Goal: Task Accomplishment & Management: Use online tool/utility

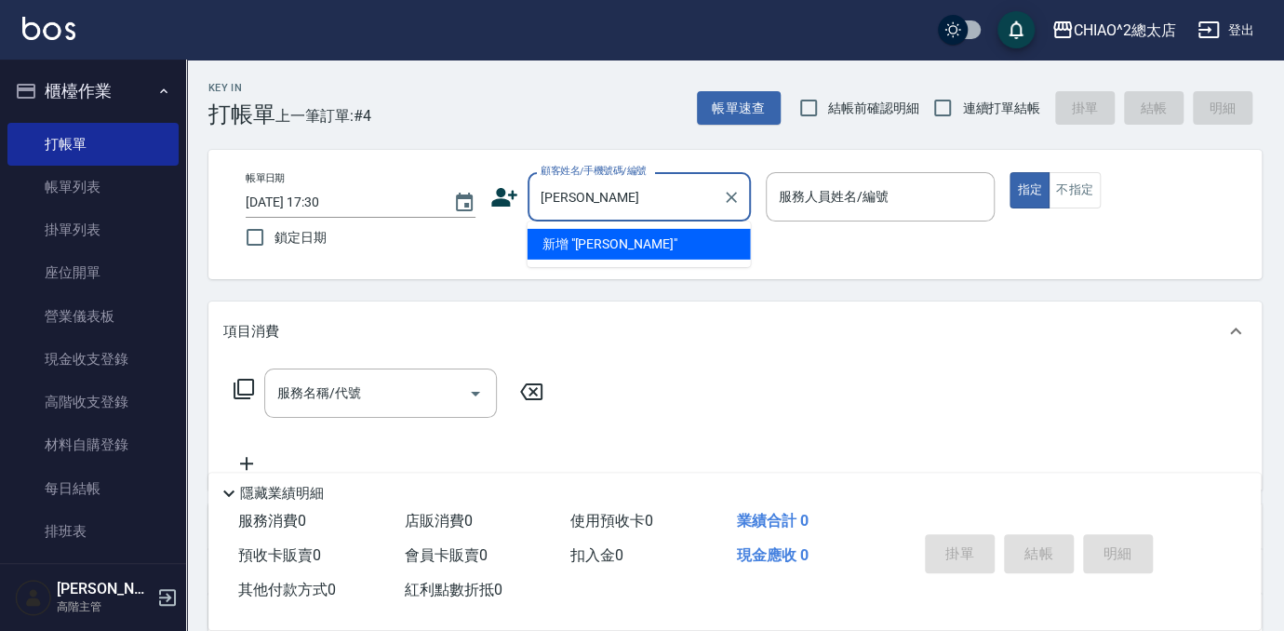
type input "[PERSON_NAME]"
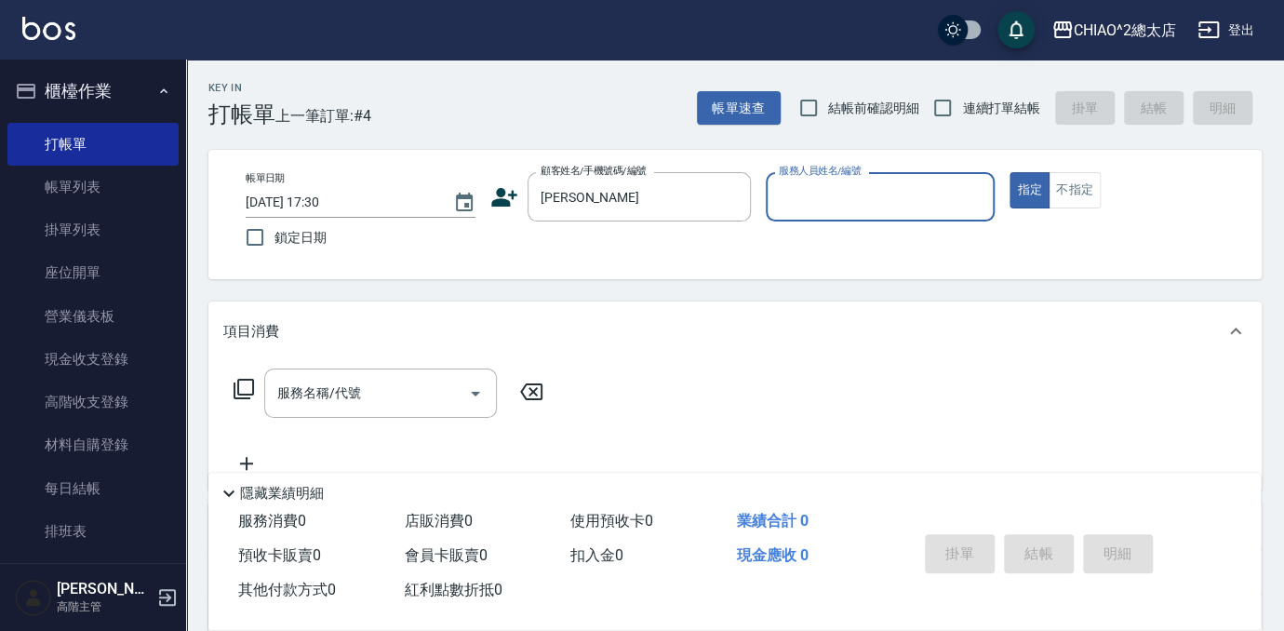
click at [918, 201] on input "服務人員姓名/編號" at bounding box center [880, 197] width 213 height 33
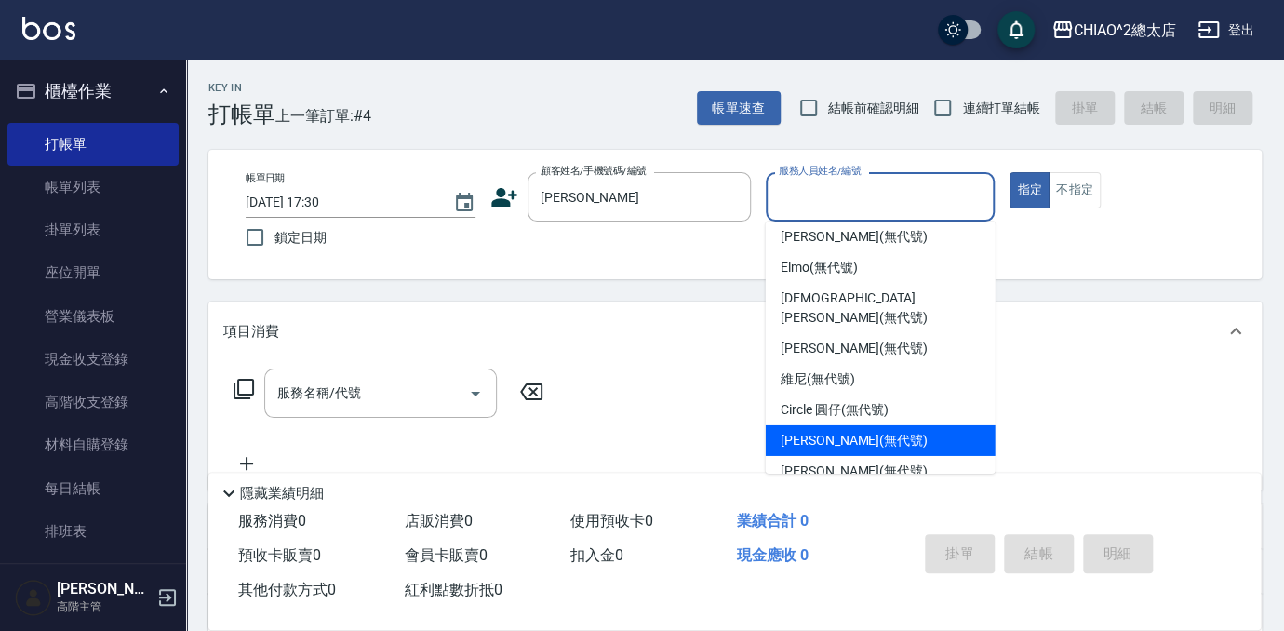
scroll to position [69, 0]
click at [901, 429] on div "[PERSON_NAME] (無代號)" at bounding box center [881, 440] width 230 height 31
type input "[PERSON_NAME](無代號)"
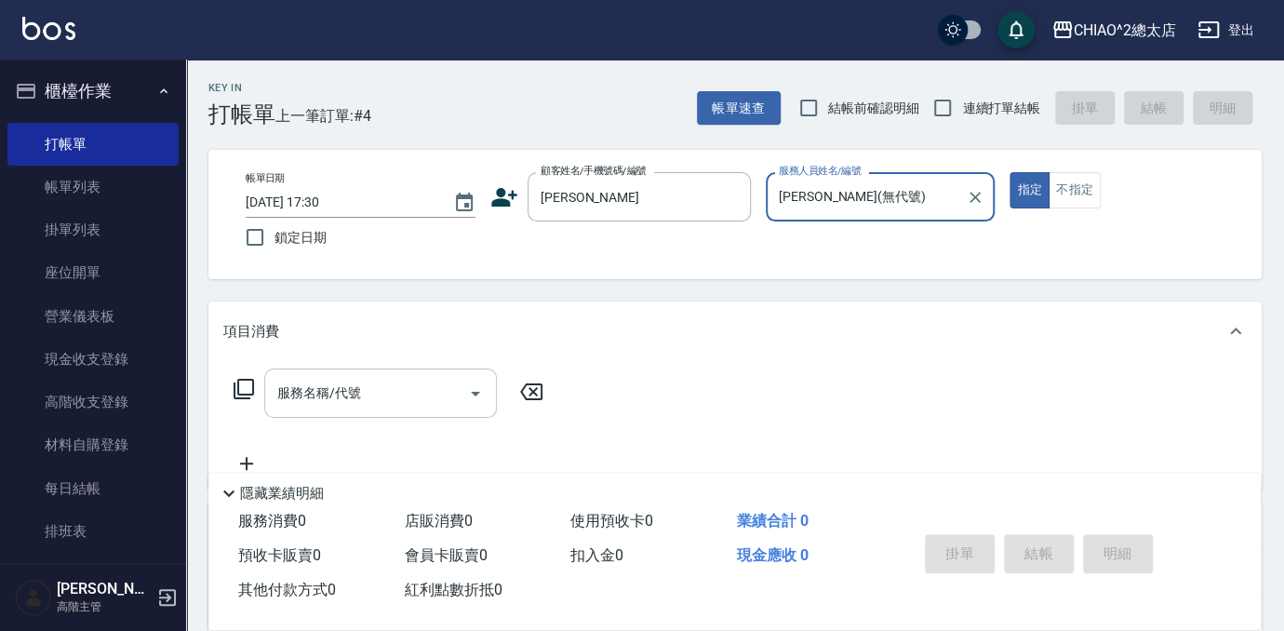
click at [402, 402] on input "服務名稱/代號" at bounding box center [367, 393] width 188 height 33
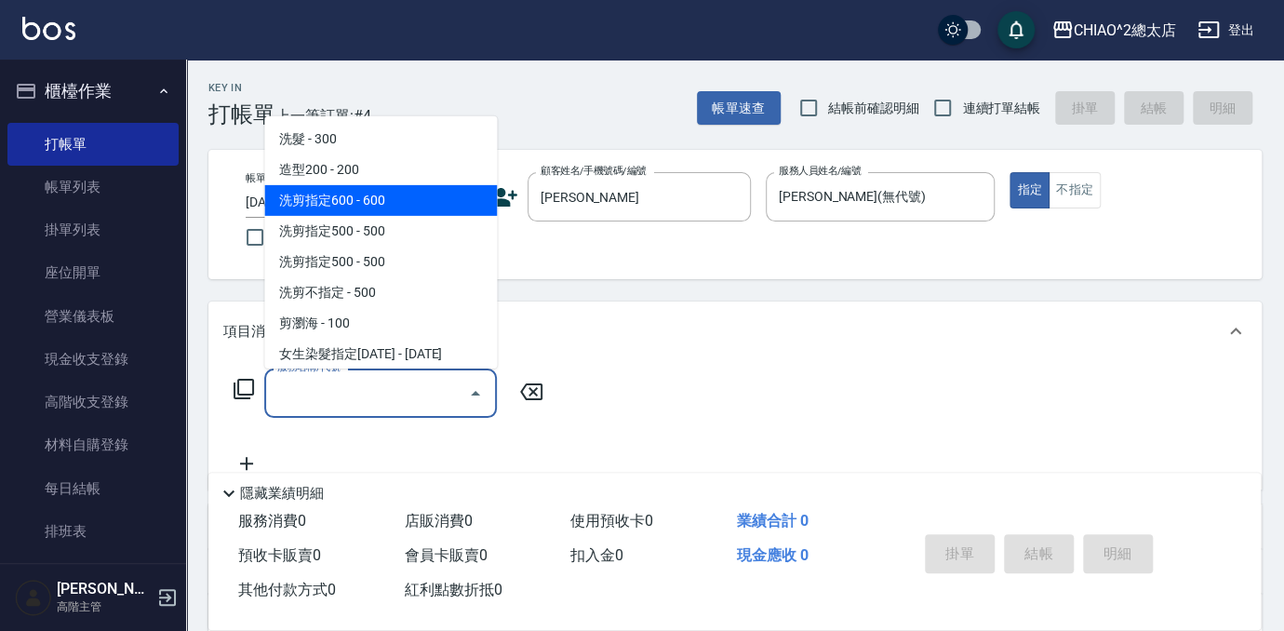
click at [387, 205] on span "洗剪指定600 - 600" at bounding box center [380, 200] width 233 height 31
type input "洗剪指定600(103107)"
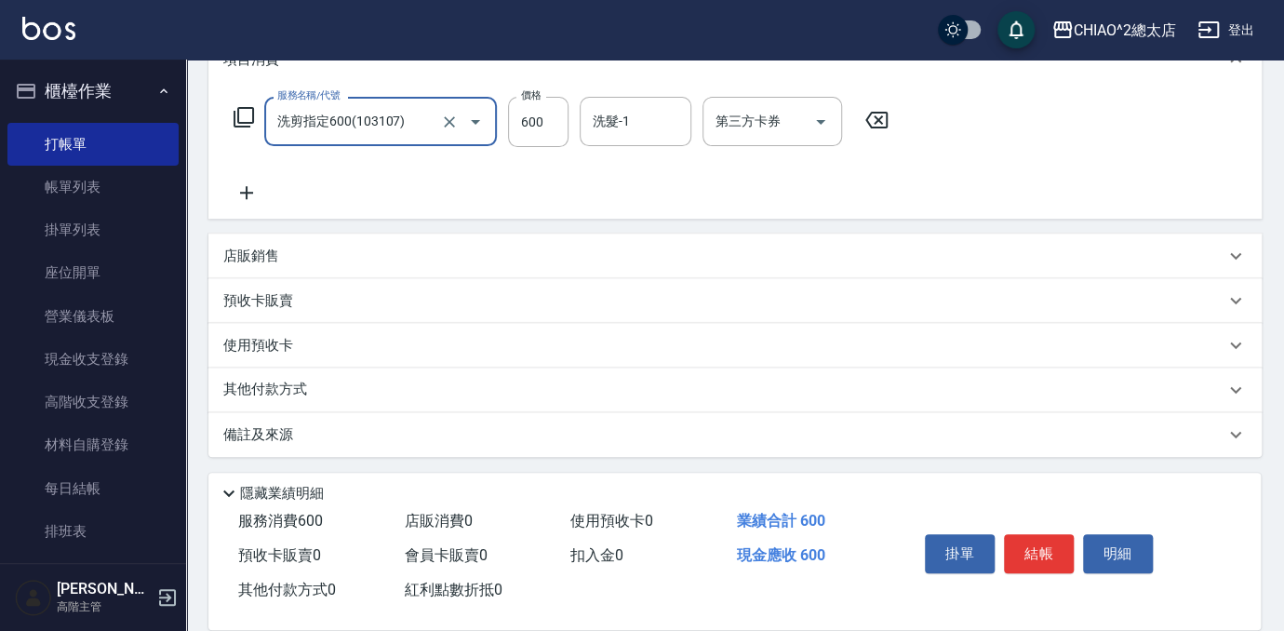
scroll to position [274, 0]
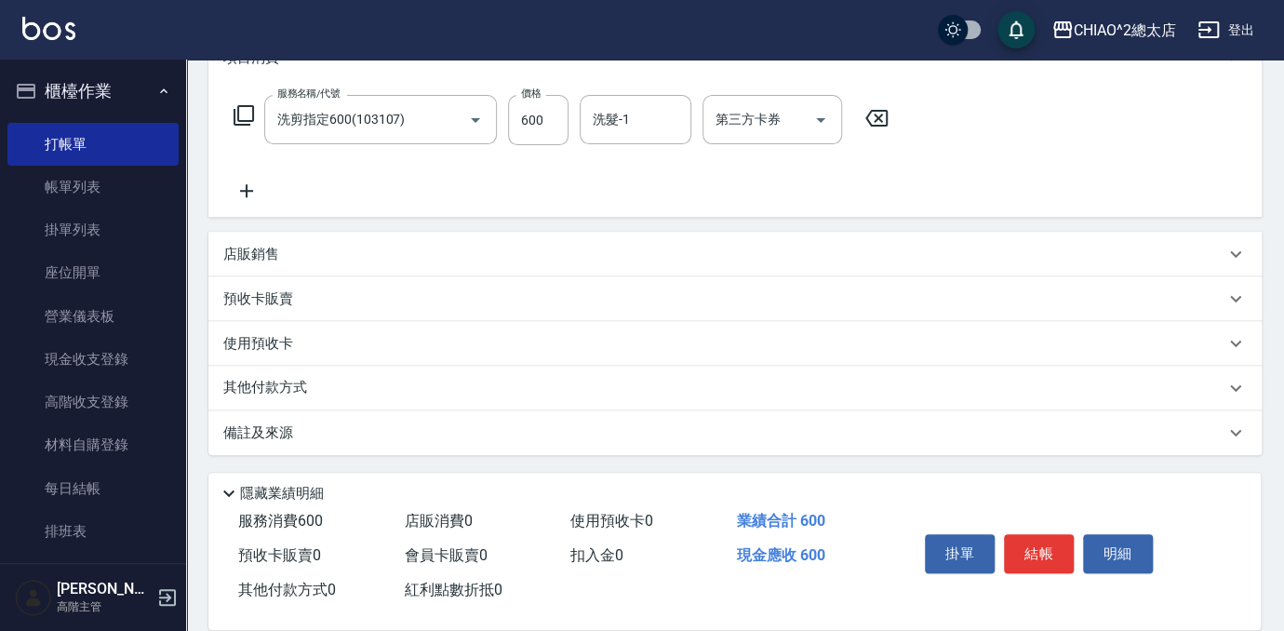
click at [276, 261] on p "店販銷售" at bounding box center [251, 255] width 56 height 20
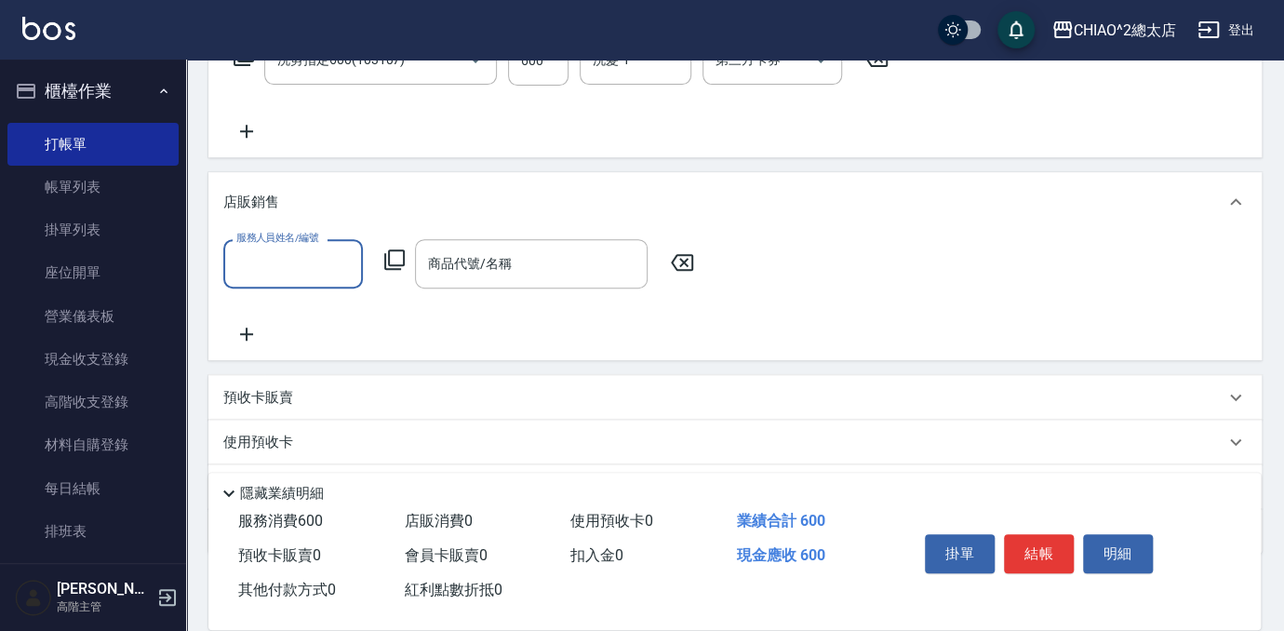
scroll to position [358, 0]
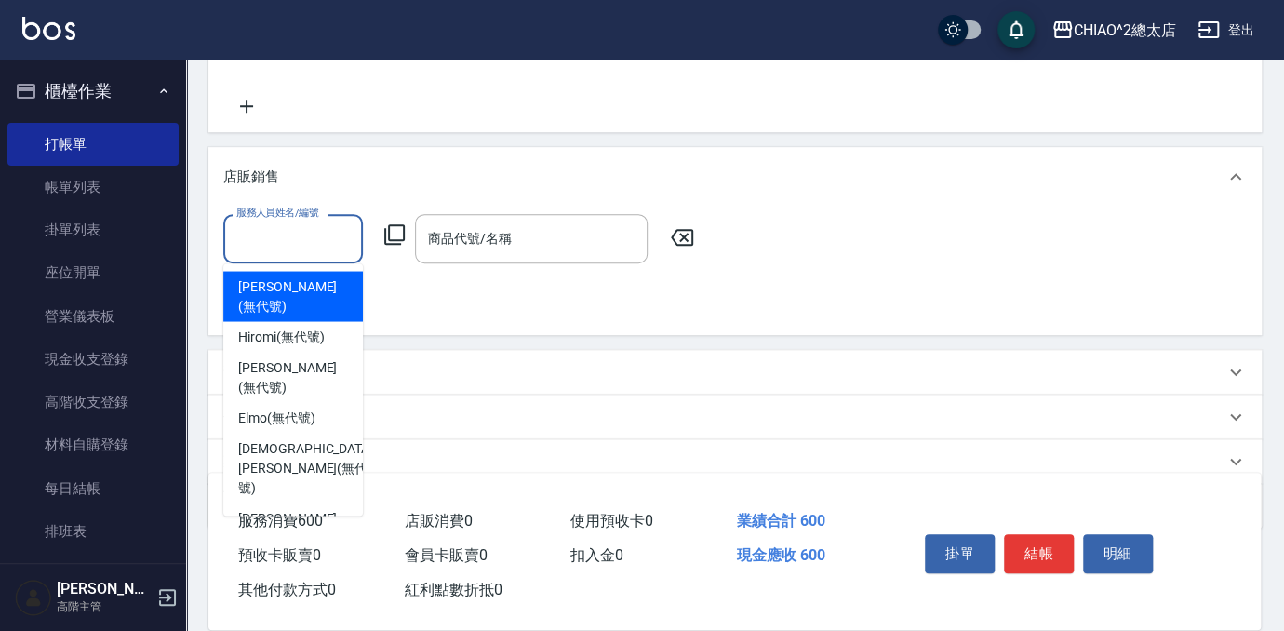
click at [307, 233] on input "服務人員姓名/編號" at bounding box center [293, 238] width 123 height 33
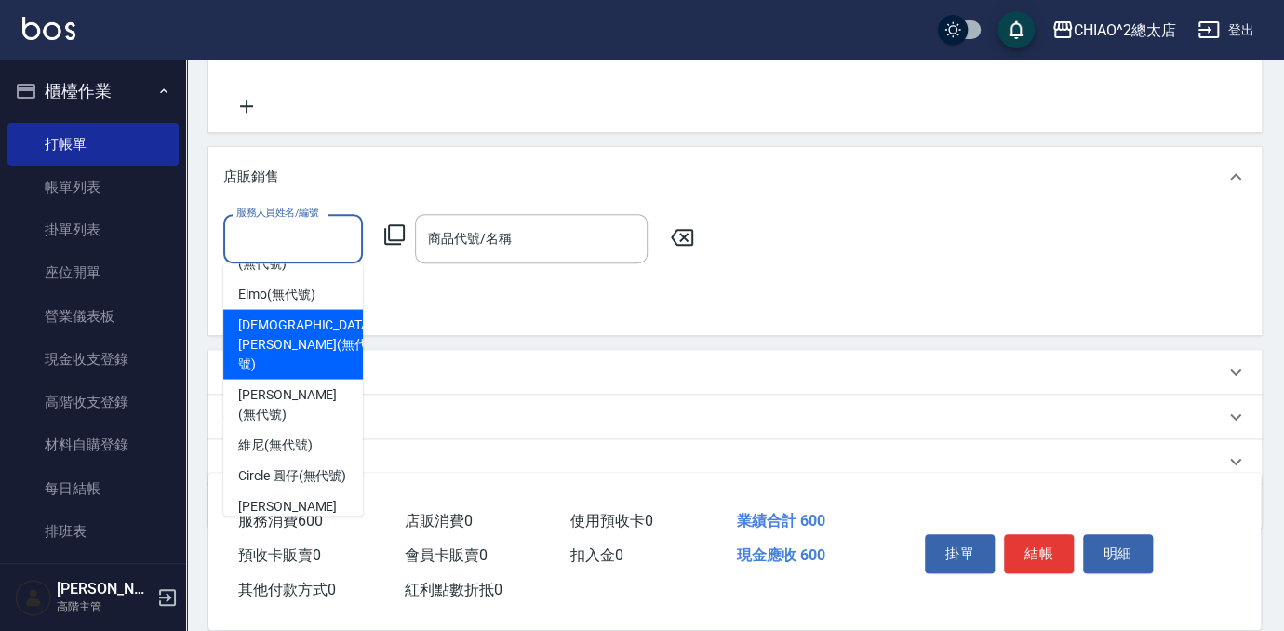
scroll to position [127, 0]
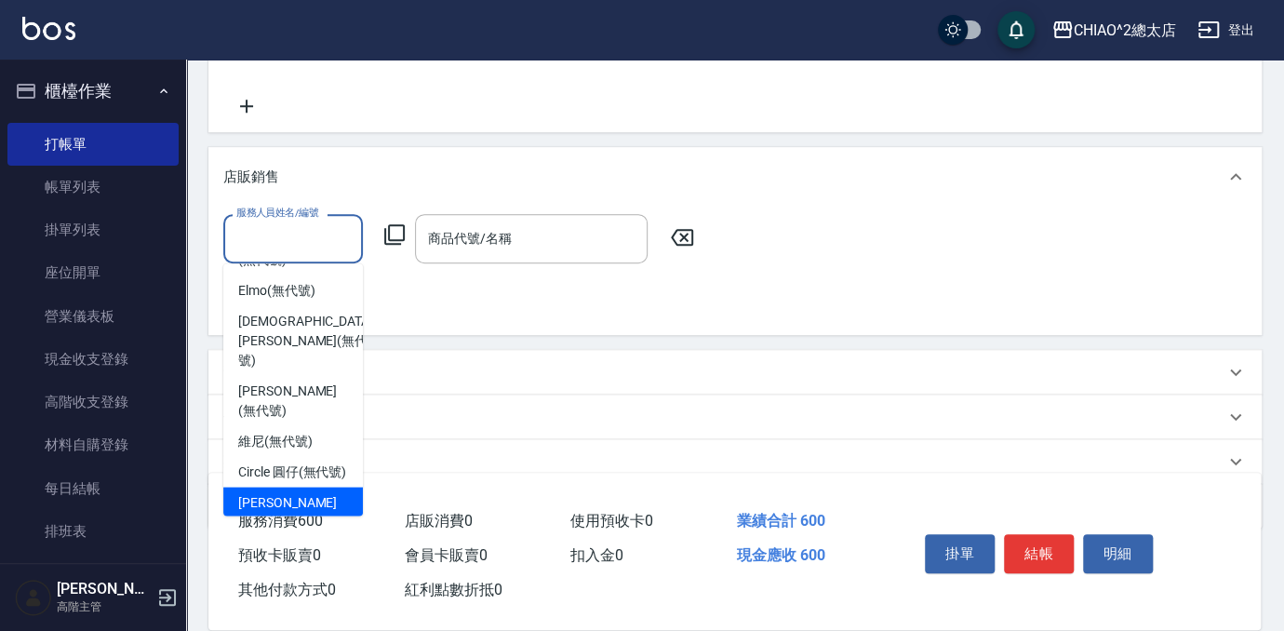
click at [294, 492] on span "[PERSON_NAME] (無代號)" at bounding box center [293, 511] width 110 height 39
type input "[PERSON_NAME](無代號)"
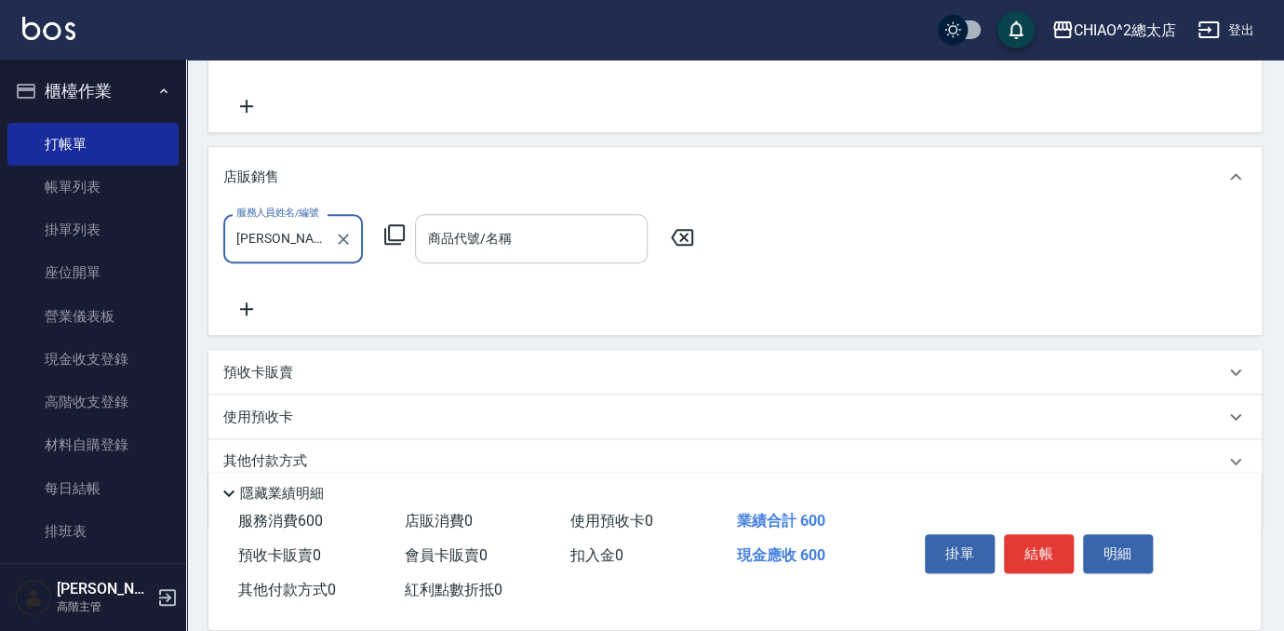
click at [548, 230] on input "商品代號/名稱" at bounding box center [531, 238] width 216 height 33
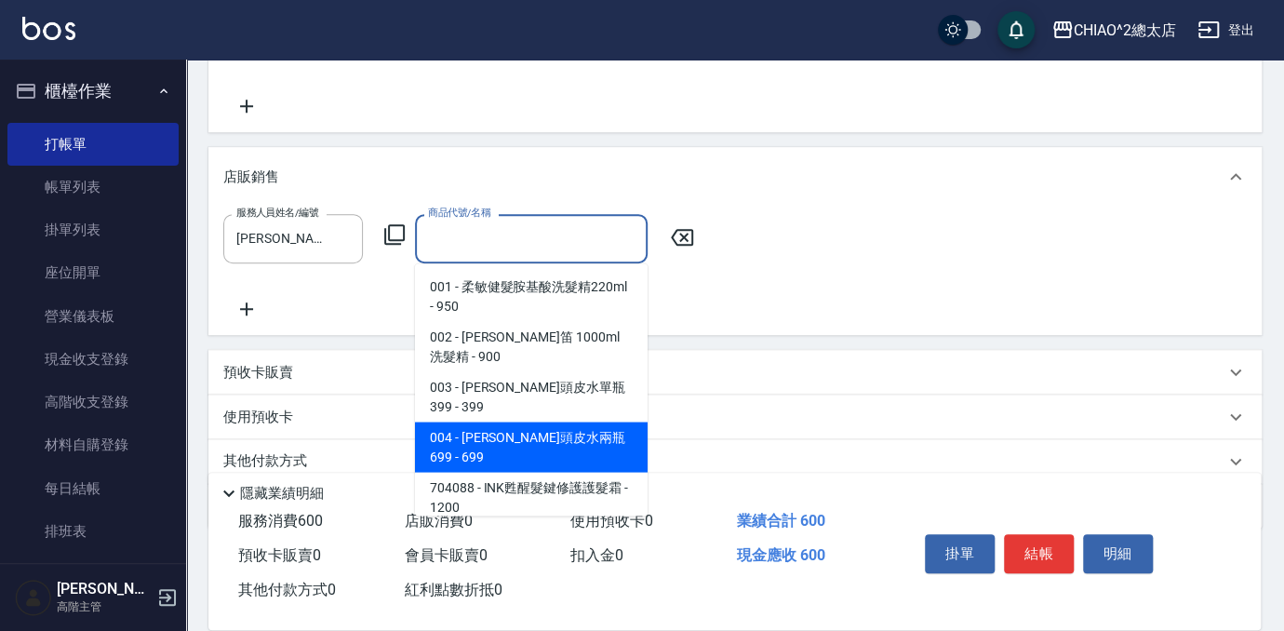
click at [545, 422] on span "004 - [PERSON_NAME]頭皮水兩瓶699 - 699" at bounding box center [531, 447] width 233 height 50
type input "[PERSON_NAME]頭皮水兩瓶699"
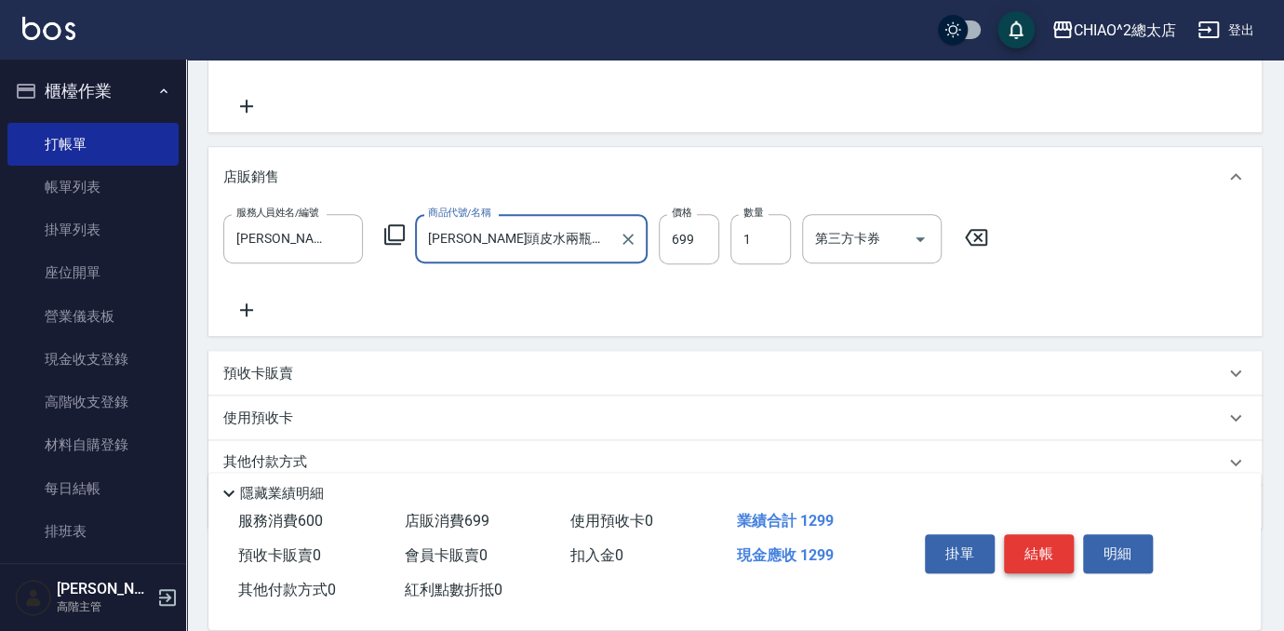
click at [1040, 544] on button "結帳" at bounding box center [1039, 553] width 70 height 39
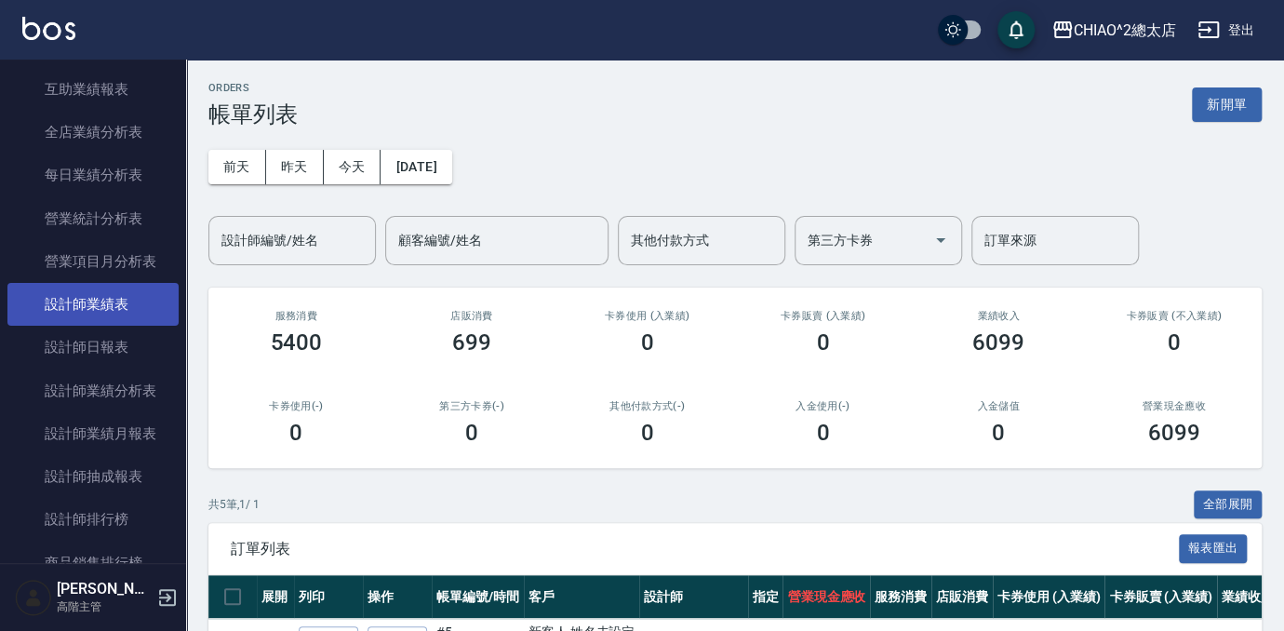
scroll to position [1099, 0]
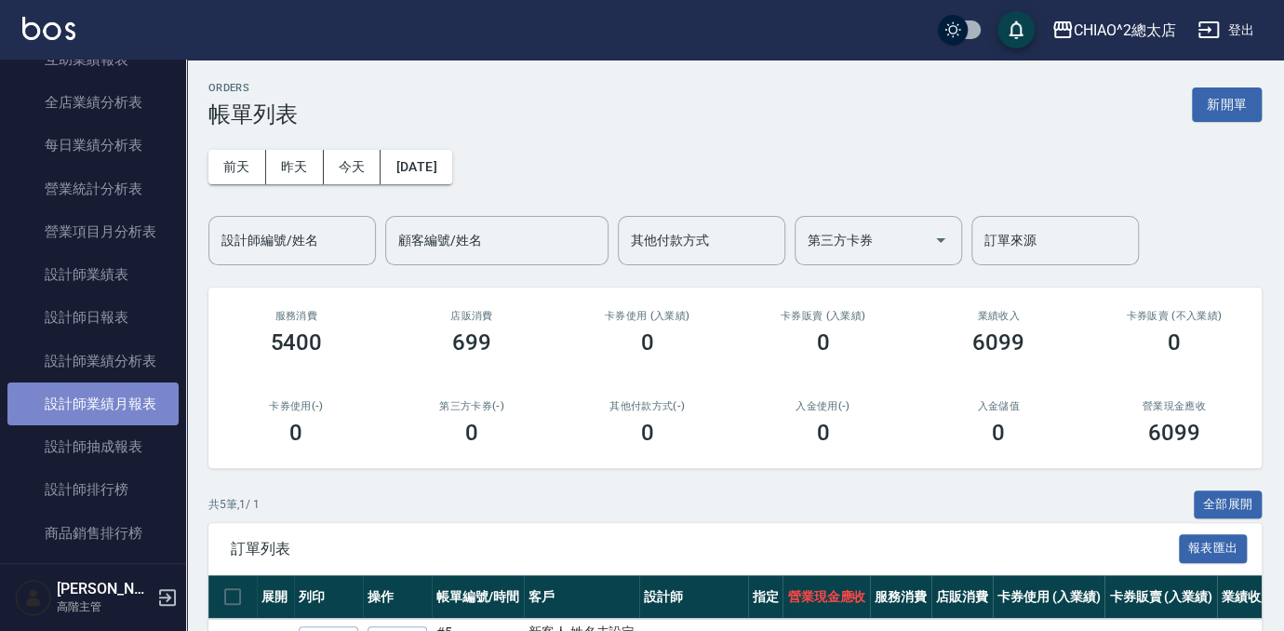
click at [127, 398] on link "設計師業績月報表" at bounding box center [92, 403] width 171 height 43
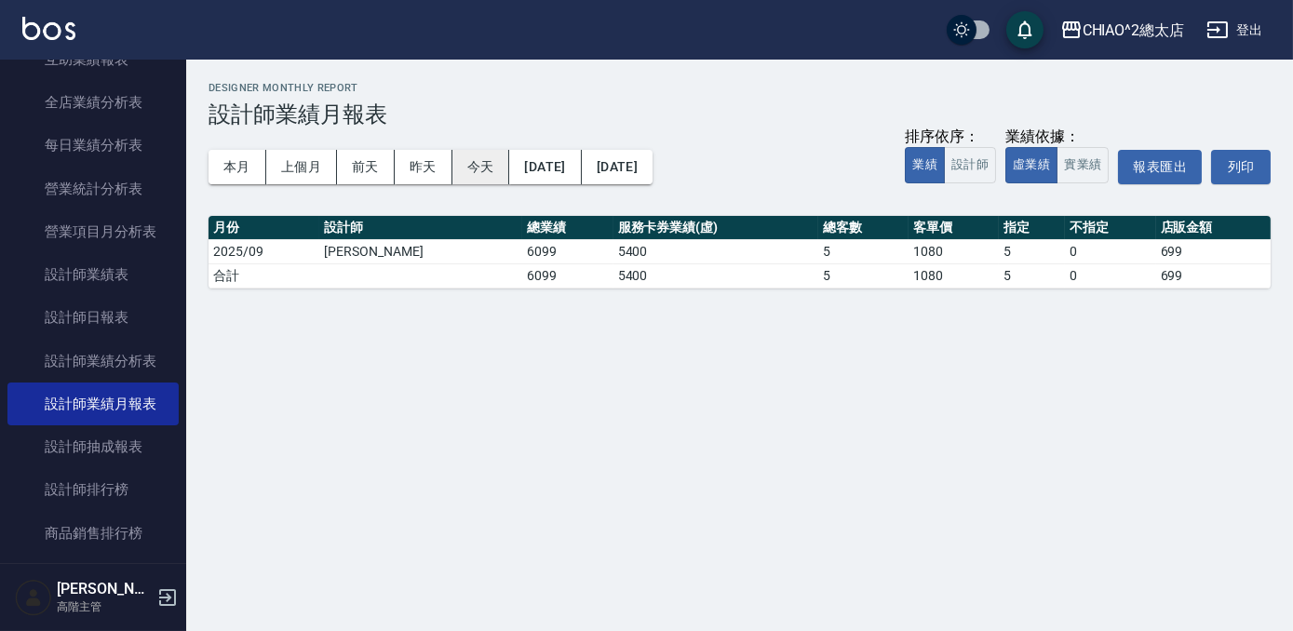
click at [472, 169] on button "今天" at bounding box center [481, 167] width 58 height 34
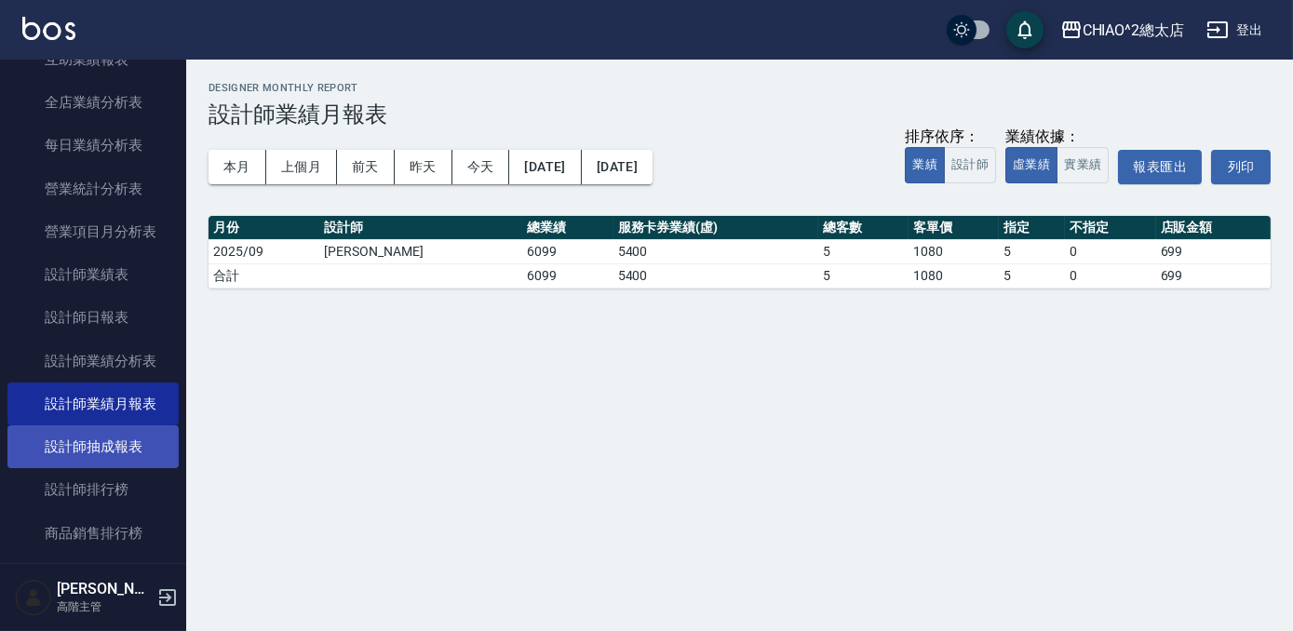
click at [121, 447] on link "設計師抽成報表" at bounding box center [92, 446] width 171 height 43
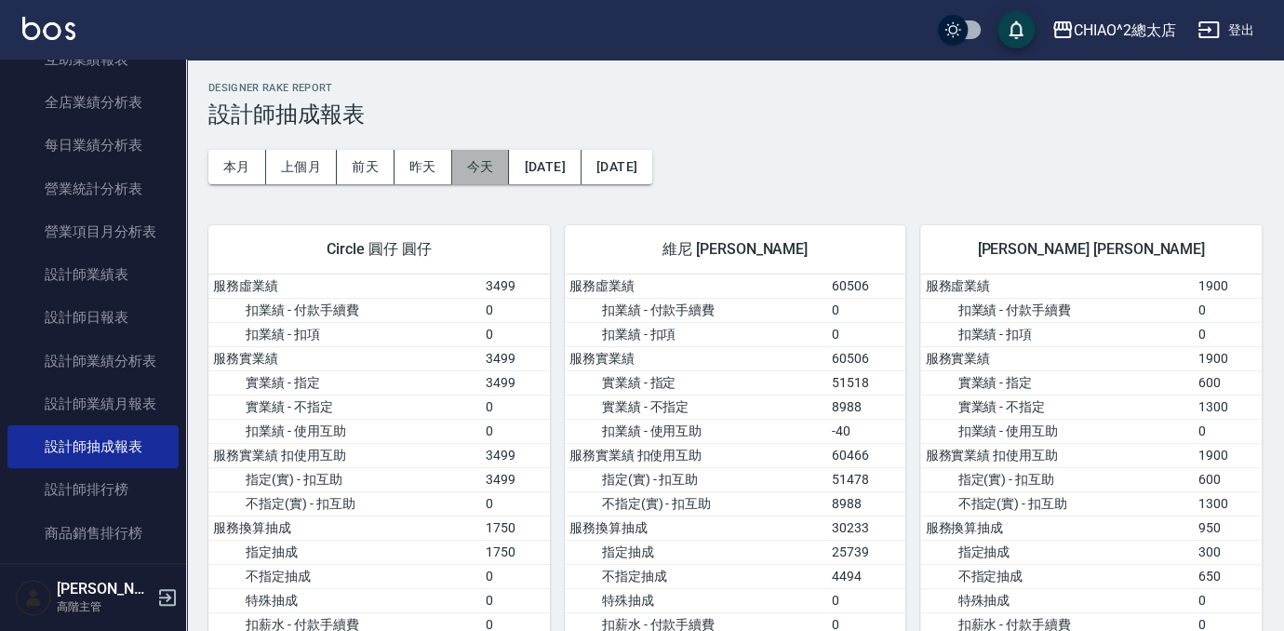
click at [490, 174] on button "今天" at bounding box center [481, 167] width 58 height 34
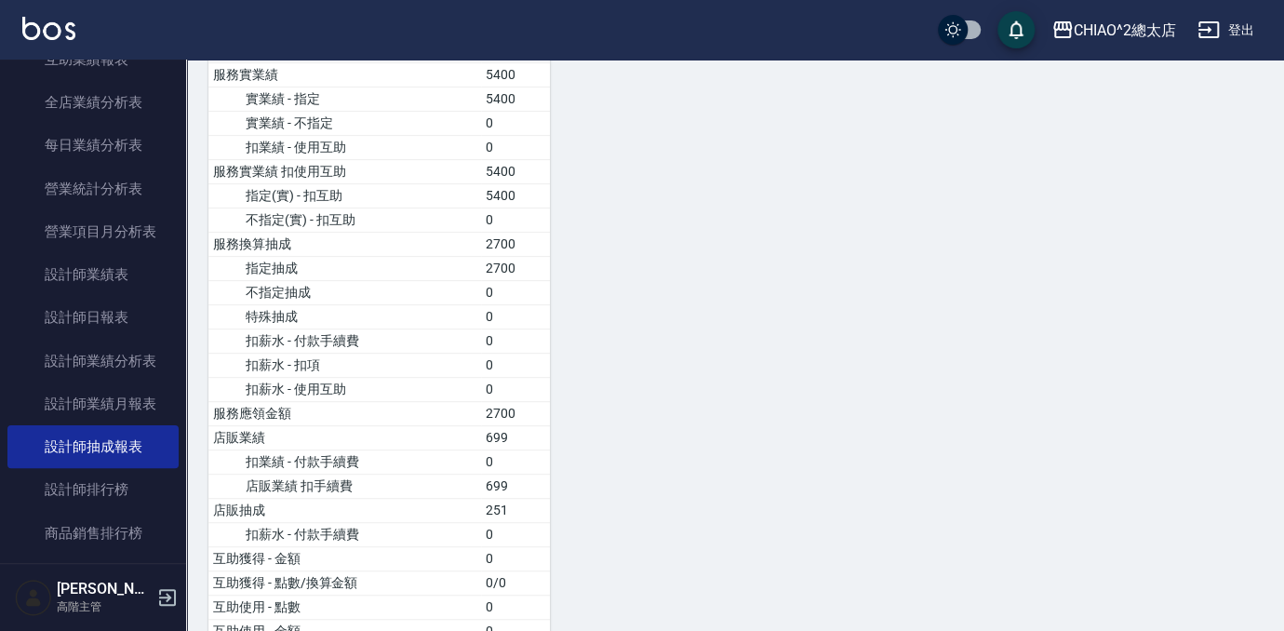
scroll to position [146, 0]
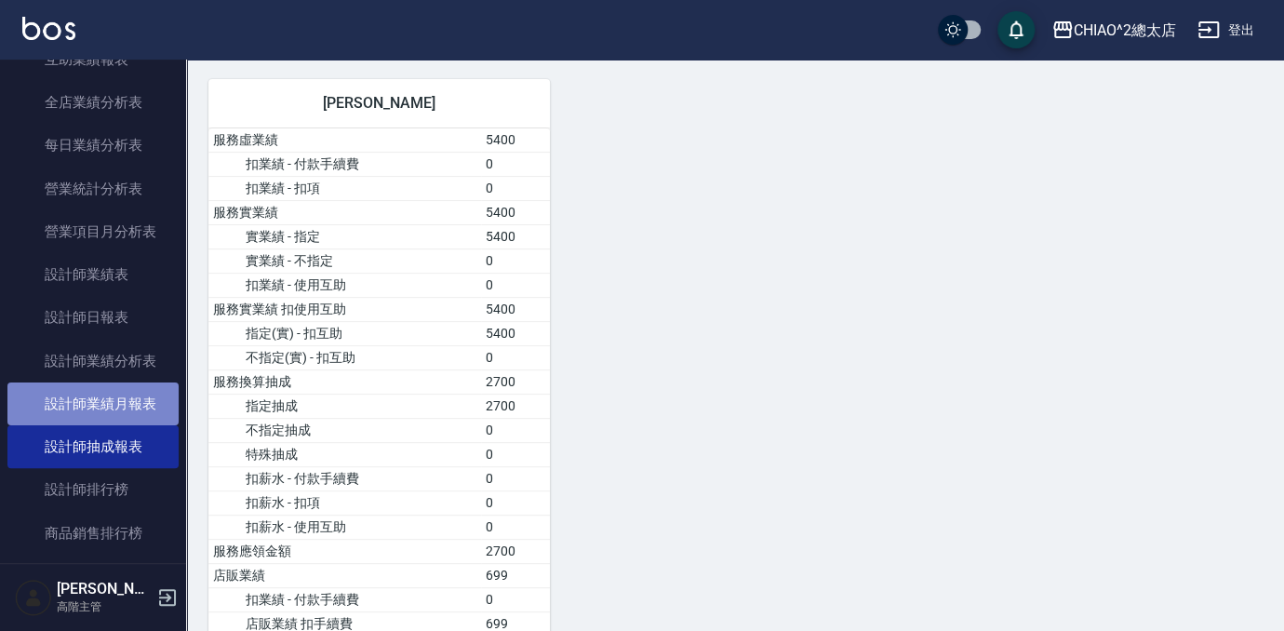
click at [127, 400] on link "設計師業績月報表" at bounding box center [92, 403] width 171 height 43
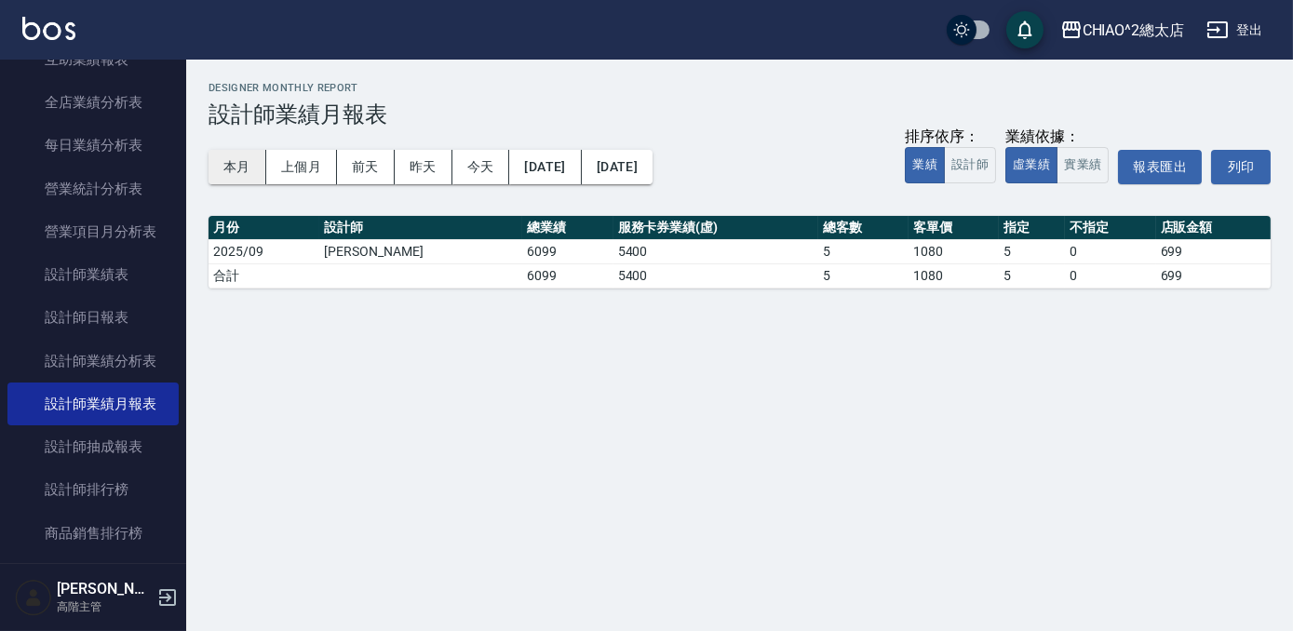
click at [235, 162] on button "本月" at bounding box center [237, 167] width 58 height 34
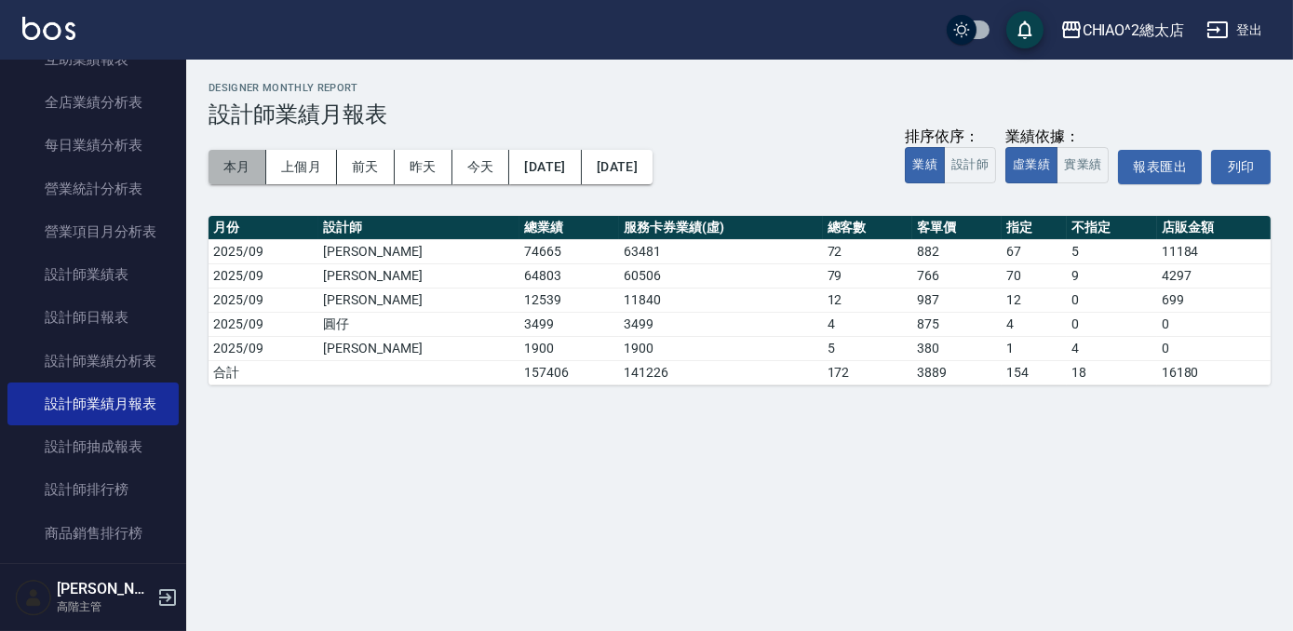
click at [225, 154] on button "本月" at bounding box center [237, 167] width 58 height 34
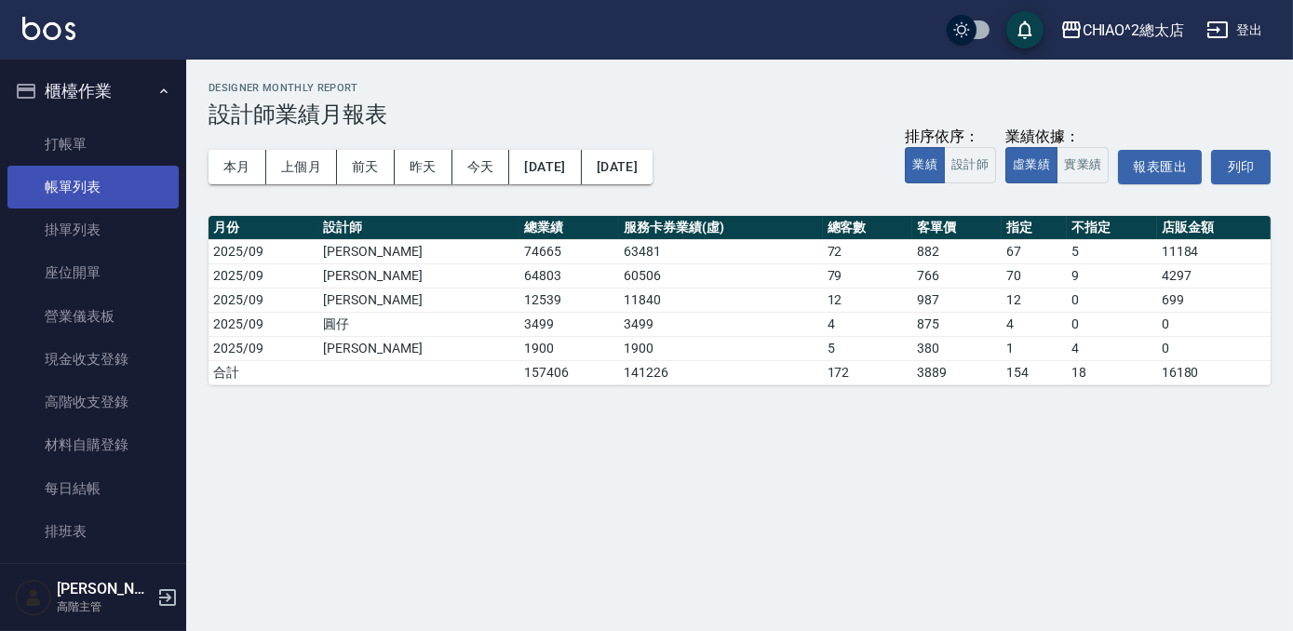
click at [114, 188] on link "帳單列表" at bounding box center [92, 187] width 171 height 43
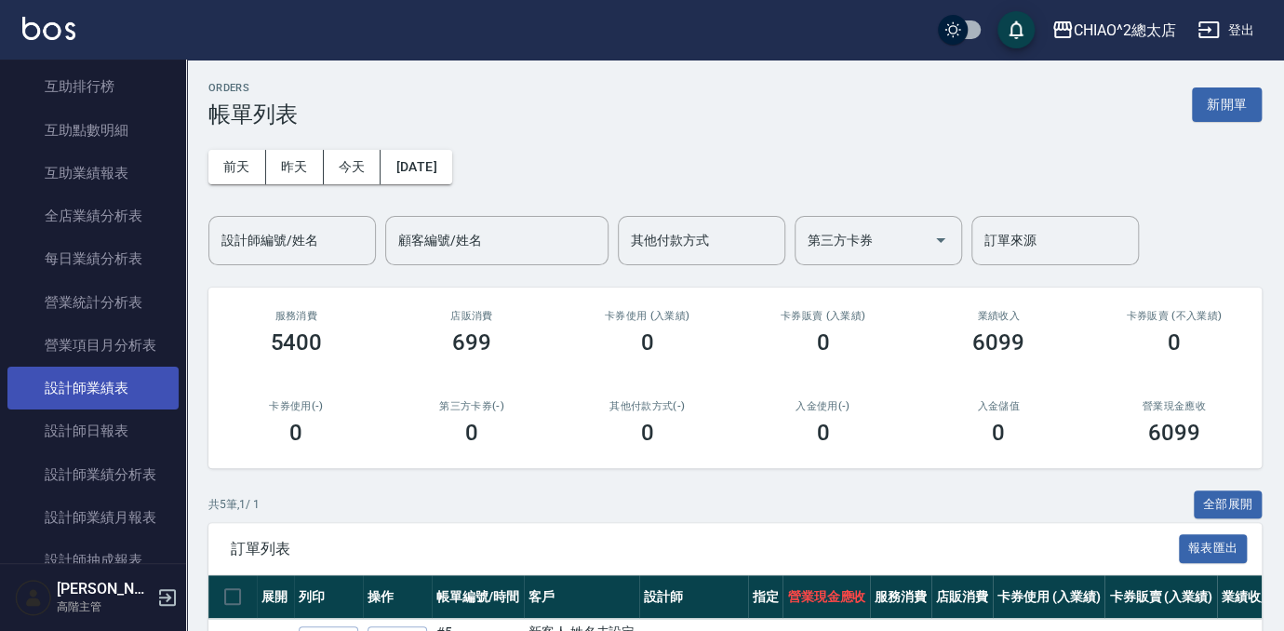
scroll to position [1014, 0]
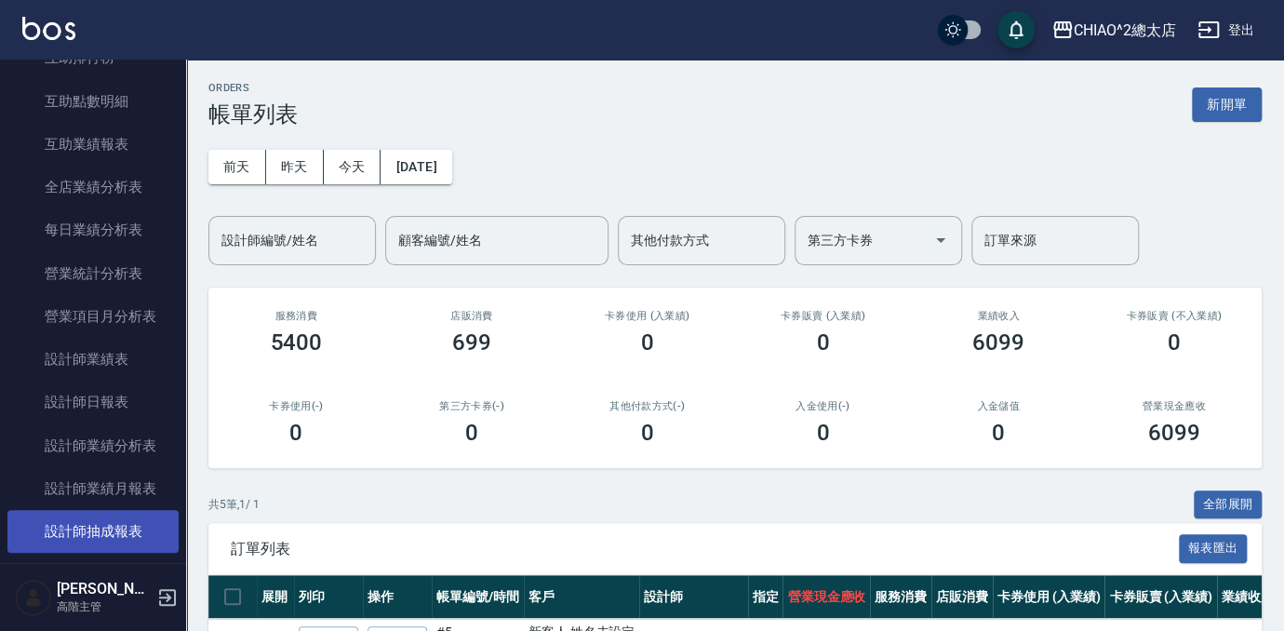
click at [130, 534] on link "設計師抽成報表" at bounding box center [92, 531] width 171 height 43
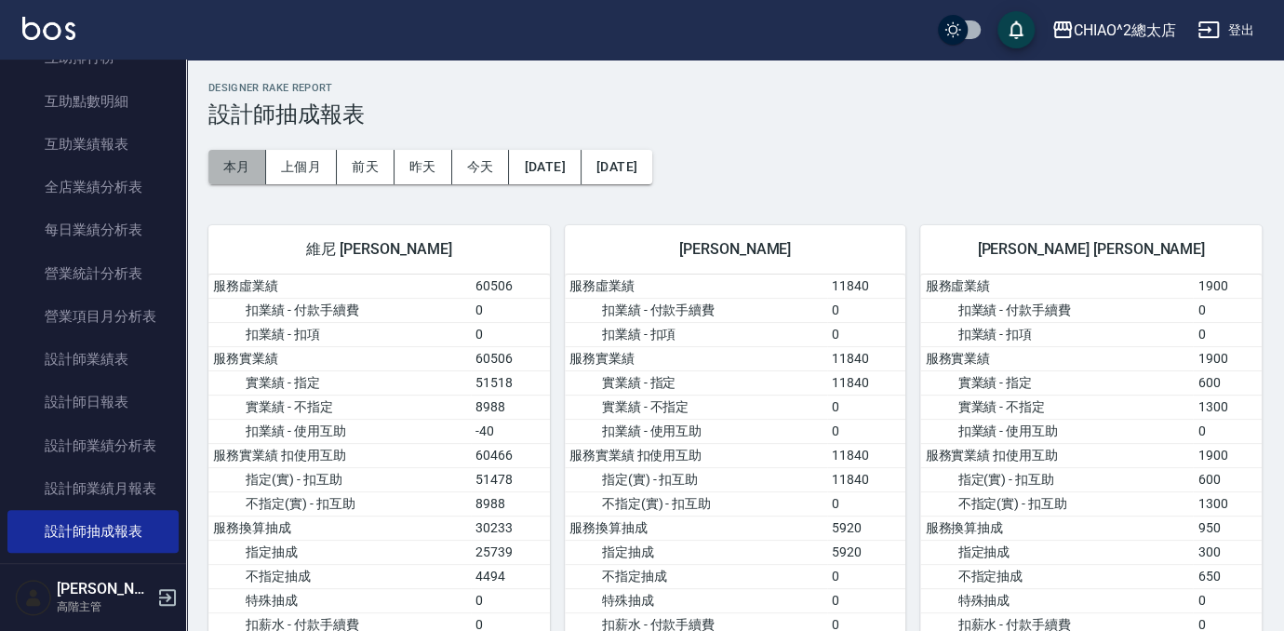
click at [240, 161] on button "本月" at bounding box center [237, 167] width 58 height 34
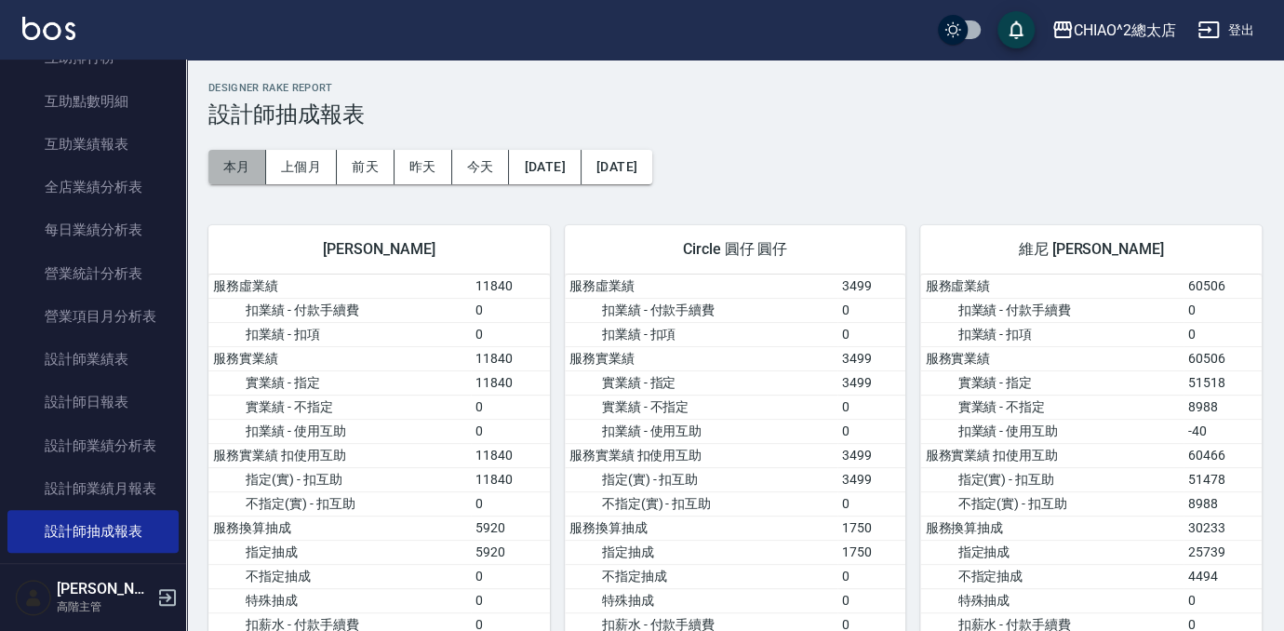
click at [230, 168] on button "本月" at bounding box center [237, 167] width 58 height 34
